Goal: Task Accomplishment & Management: Manage account settings

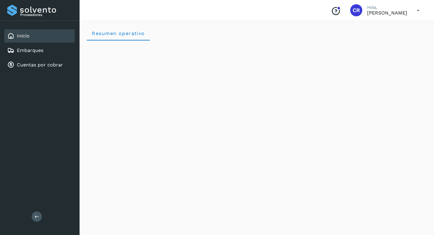
click at [27, 33] on div "Inicio" at bounding box center [18, 35] width 22 height 7
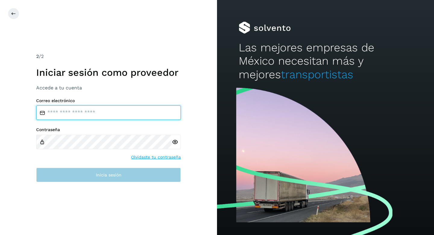
type input "**********"
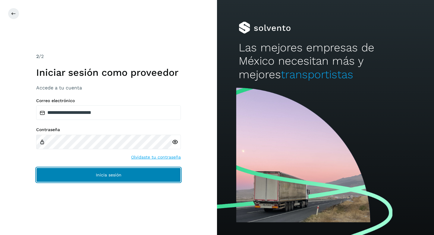
click at [94, 175] on button "Inicia sesión" at bounding box center [108, 174] width 145 height 14
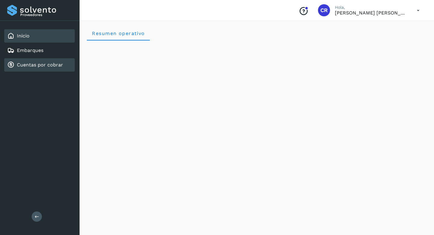
click at [37, 65] on link "Cuentas por cobrar" at bounding box center [40, 65] width 46 height 6
